Goal: Transaction & Acquisition: Book appointment/travel/reservation

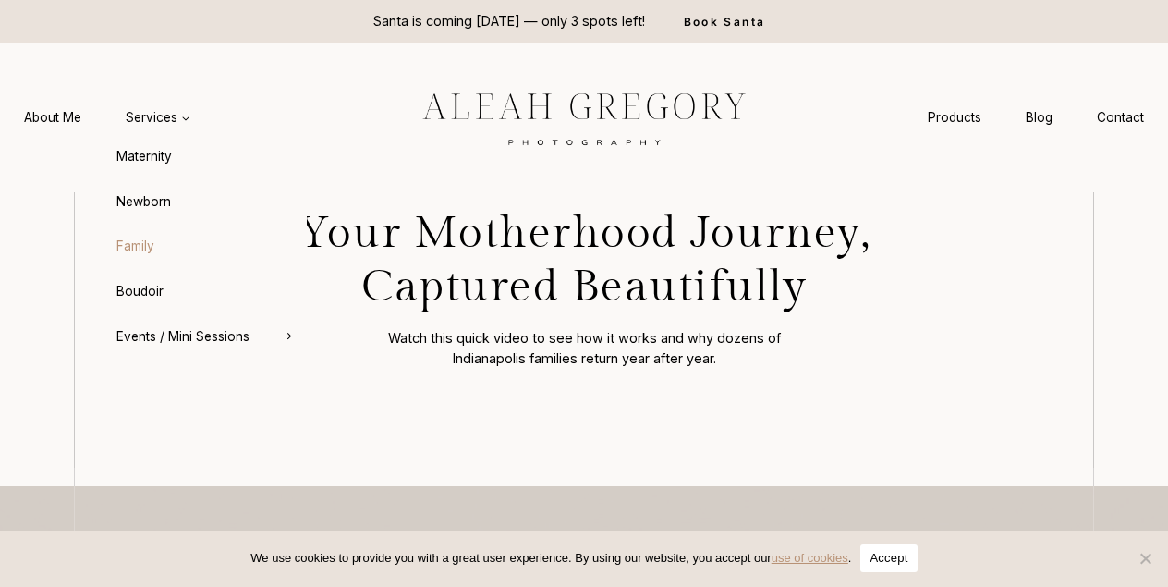
click at [136, 253] on link "Family" at bounding box center [204, 246] width 203 height 44
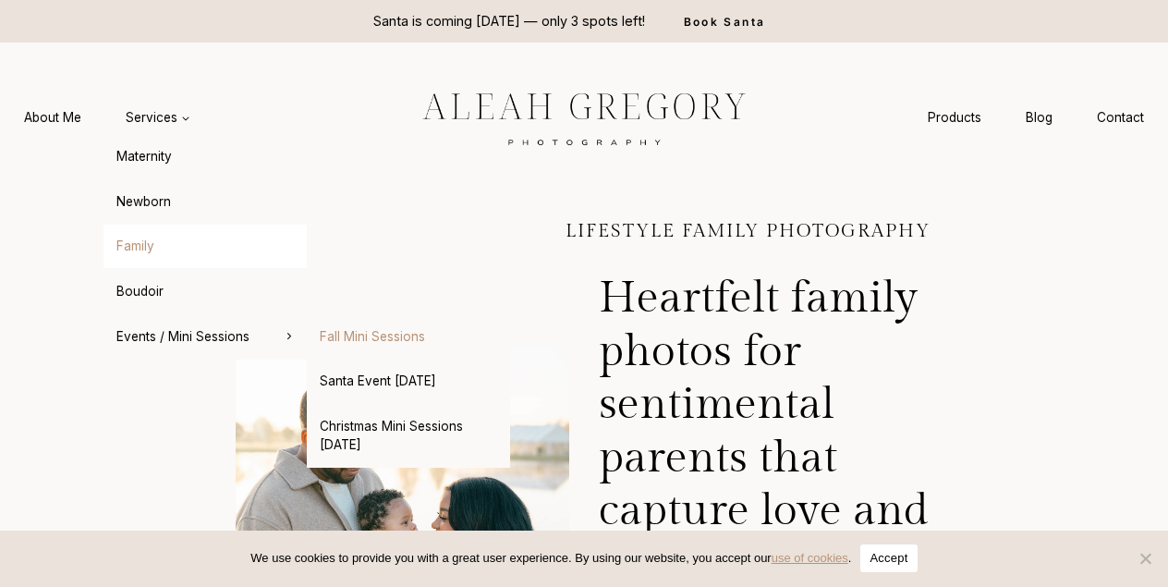
click at [395, 334] on link "Fall Mini Sessions" at bounding box center [408, 336] width 203 height 44
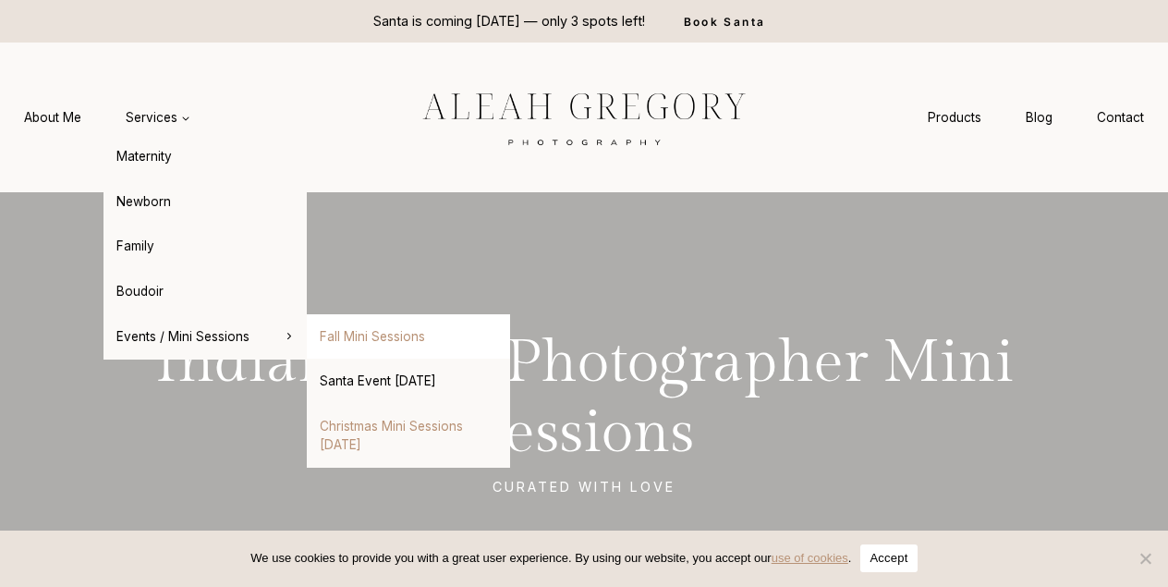
click at [368, 436] on link "Christmas Mini Sessions [DATE]" at bounding box center [408, 435] width 203 height 63
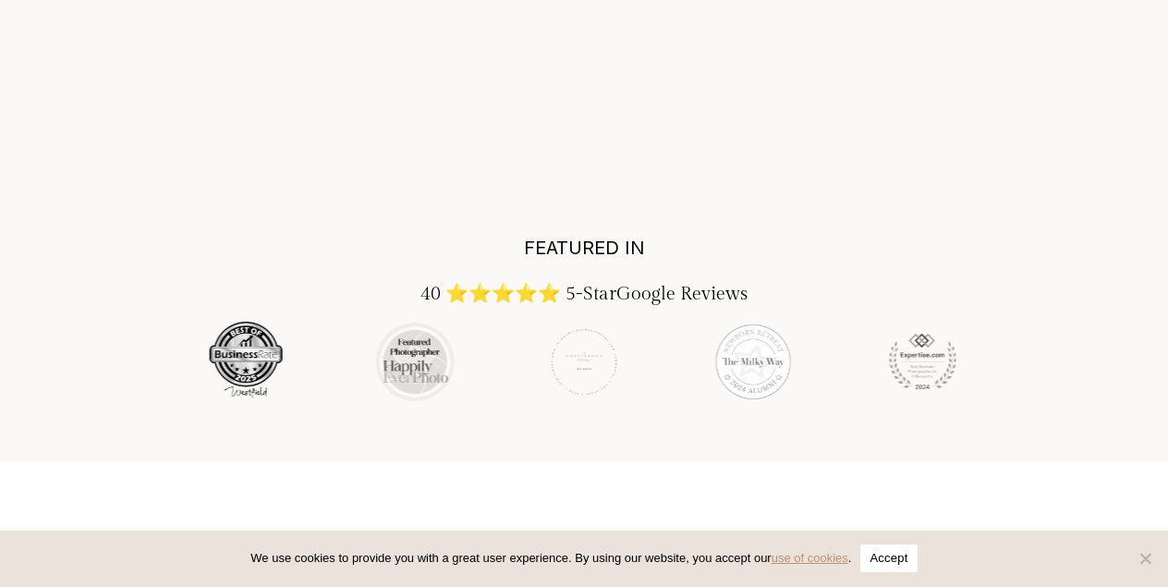
scroll to position [3235, 0]
